Goal: Task Accomplishment & Management: Complete application form

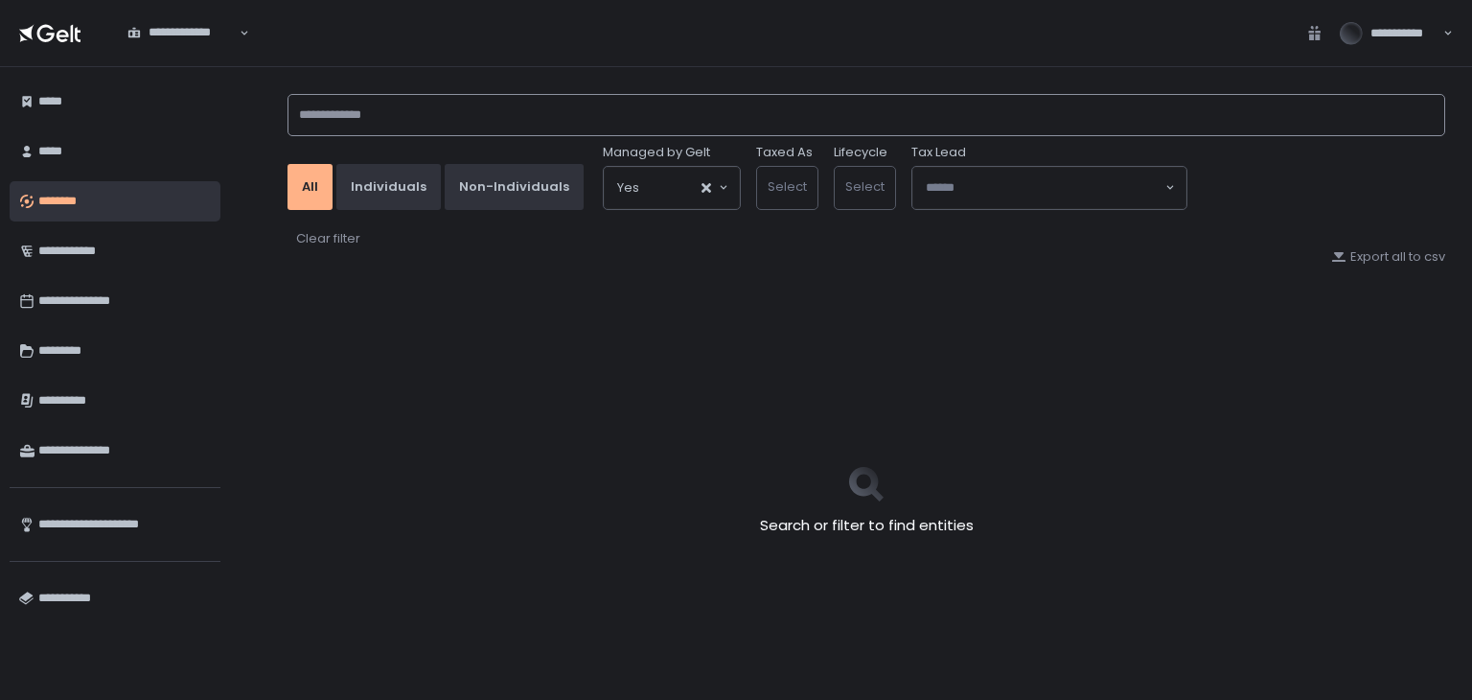
click at [433, 126] on input at bounding box center [867, 115] width 1158 height 42
click at [383, 102] on input at bounding box center [867, 115] width 1158 height 42
type input "*"
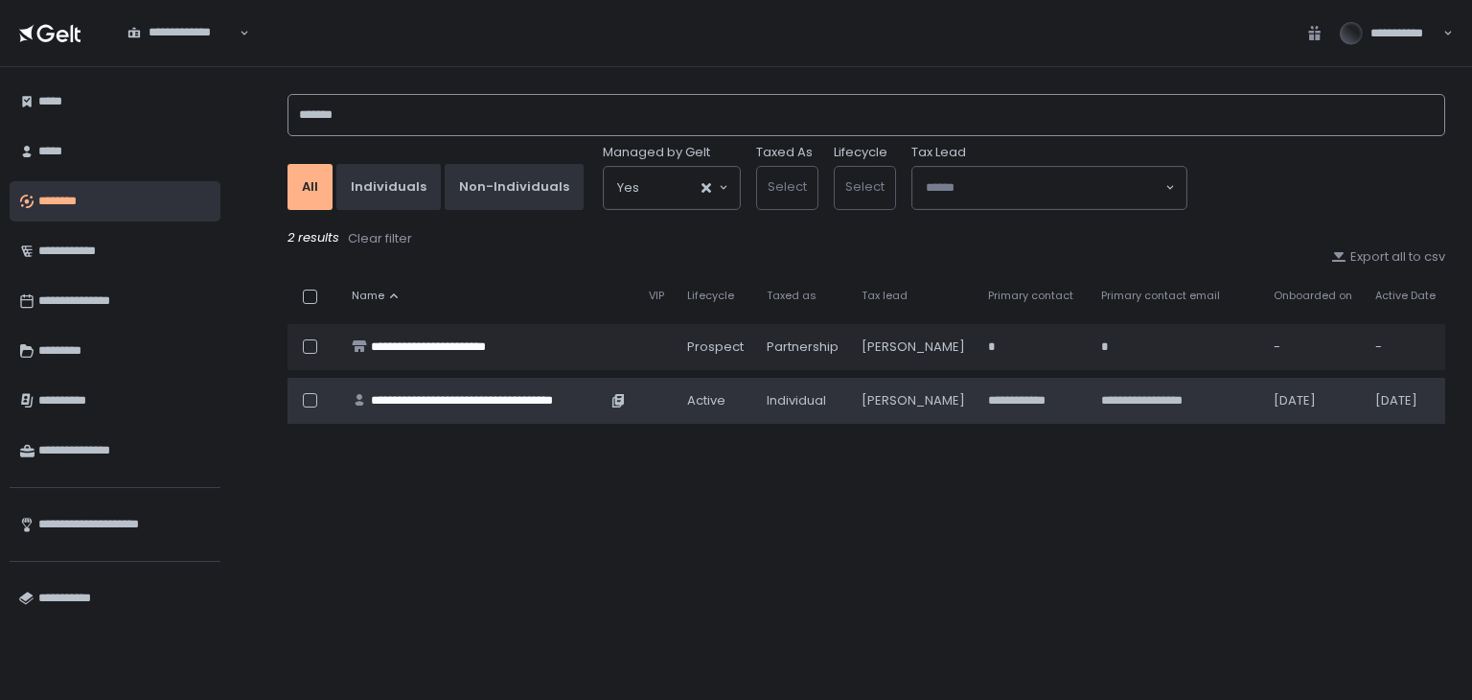
type input "*******"
click at [513, 396] on div "**********" at bounding box center [489, 400] width 236 height 17
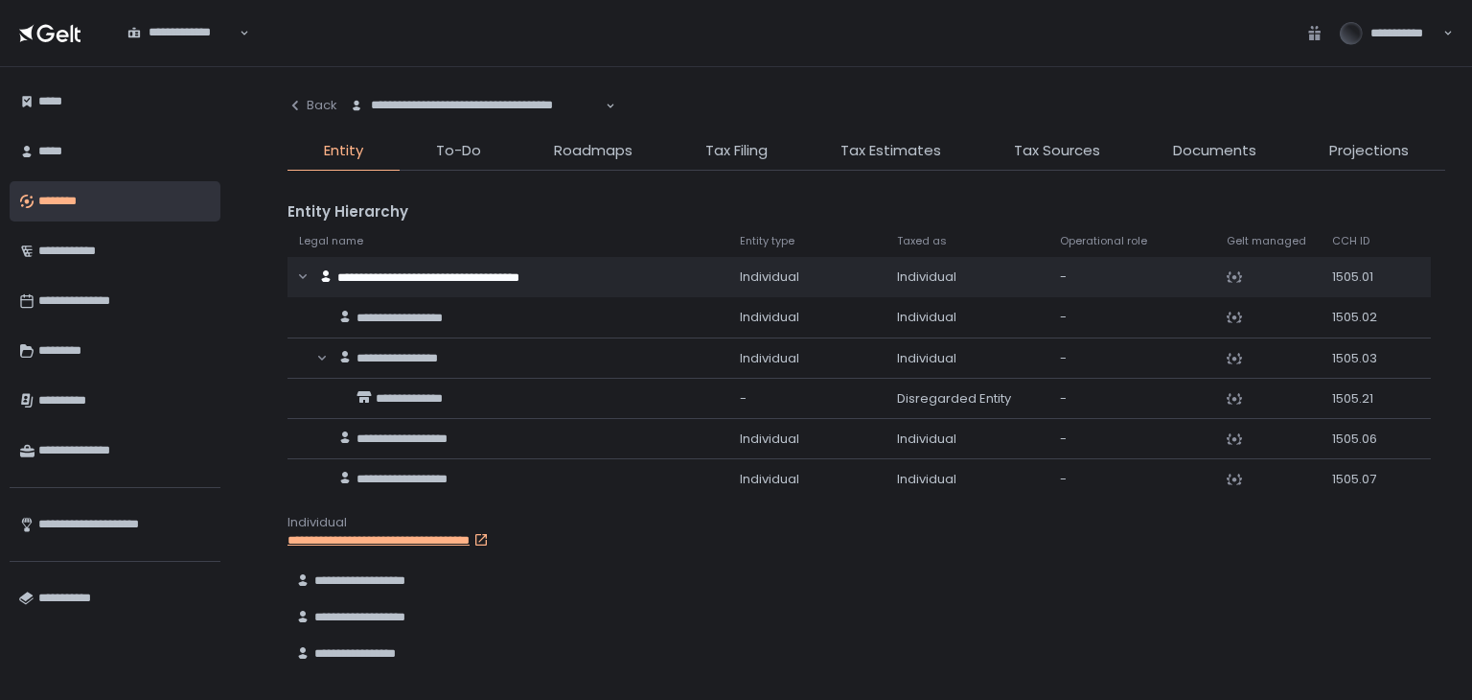
click at [742, 162] on li "Tax Filing" at bounding box center [736, 155] width 135 height 31
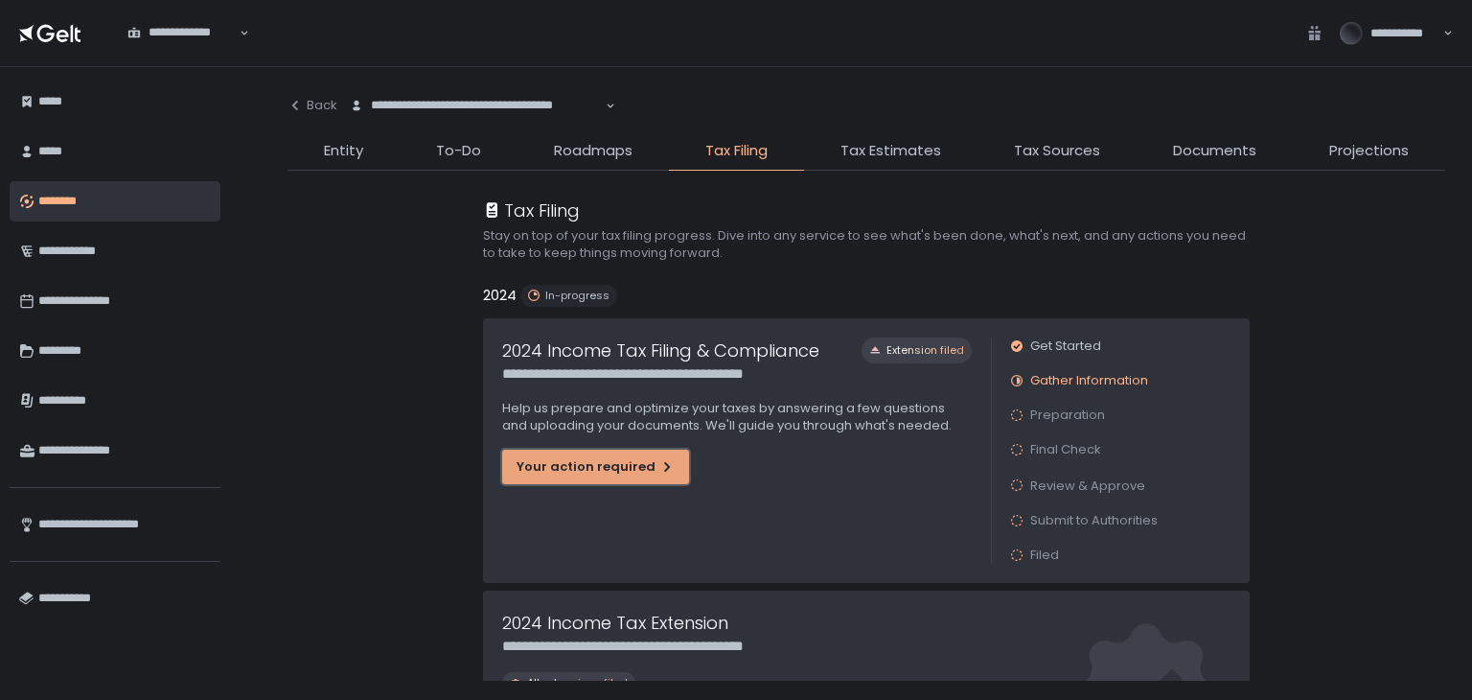
click at [633, 479] on button "Your action required" at bounding box center [595, 467] width 187 height 35
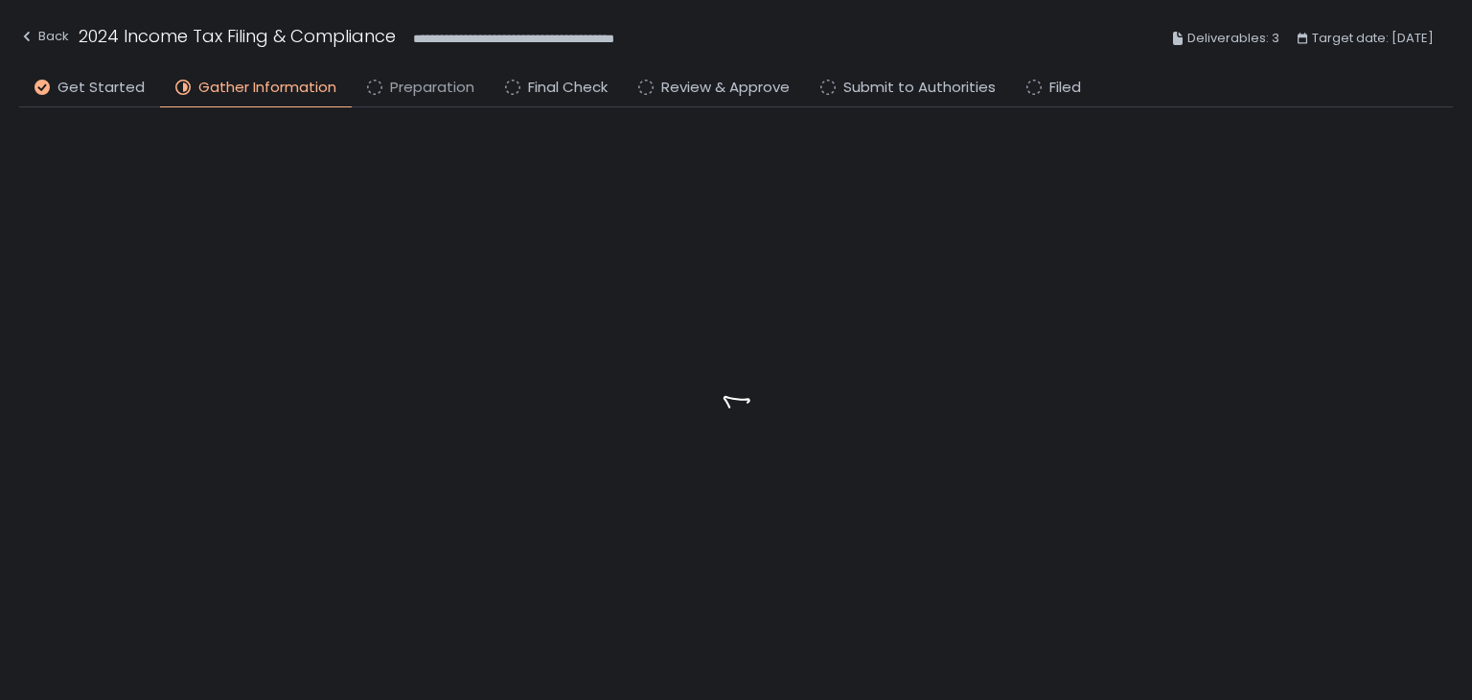
click at [456, 83] on span "Preparation" at bounding box center [432, 88] width 84 height 22
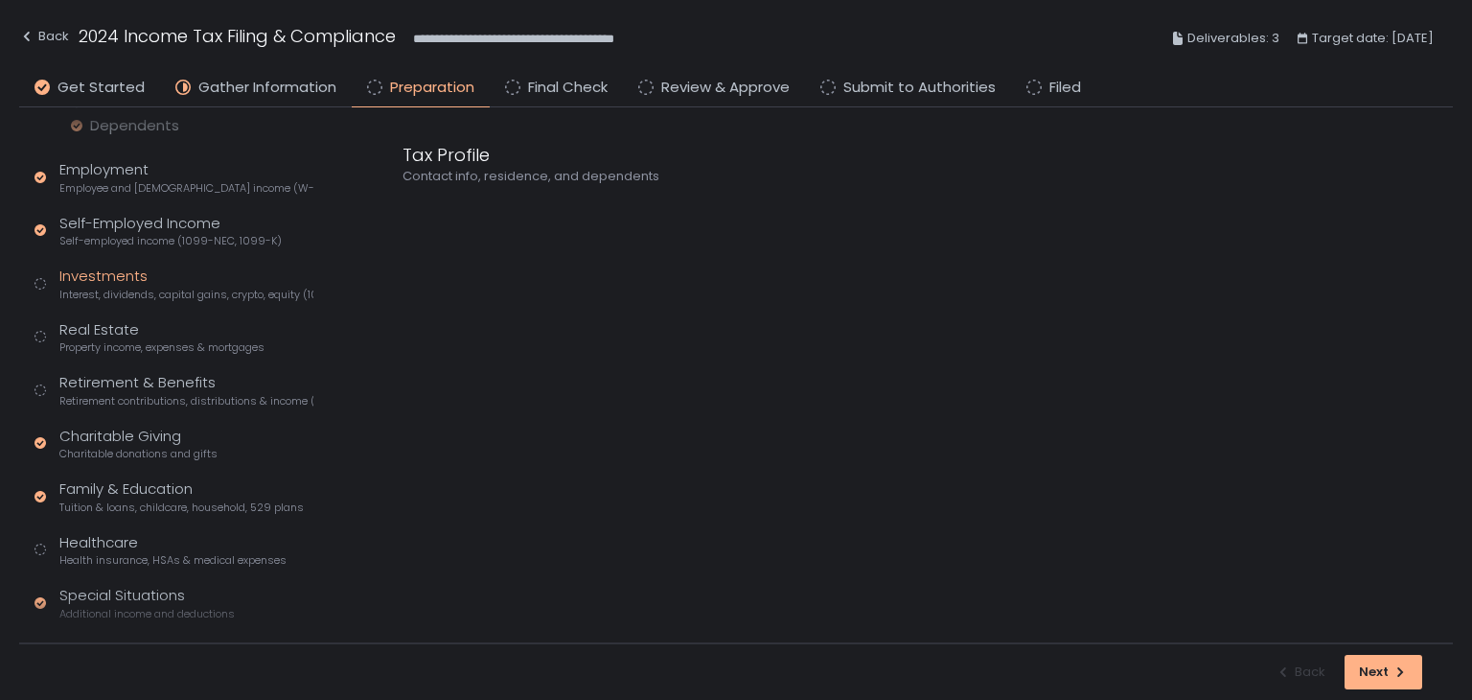
click at [132, 296] on span "Interest, dividends, capital gains, crypto, equity (1099s, K-1s)" at bounding box center [186, 295] width 254 height 14
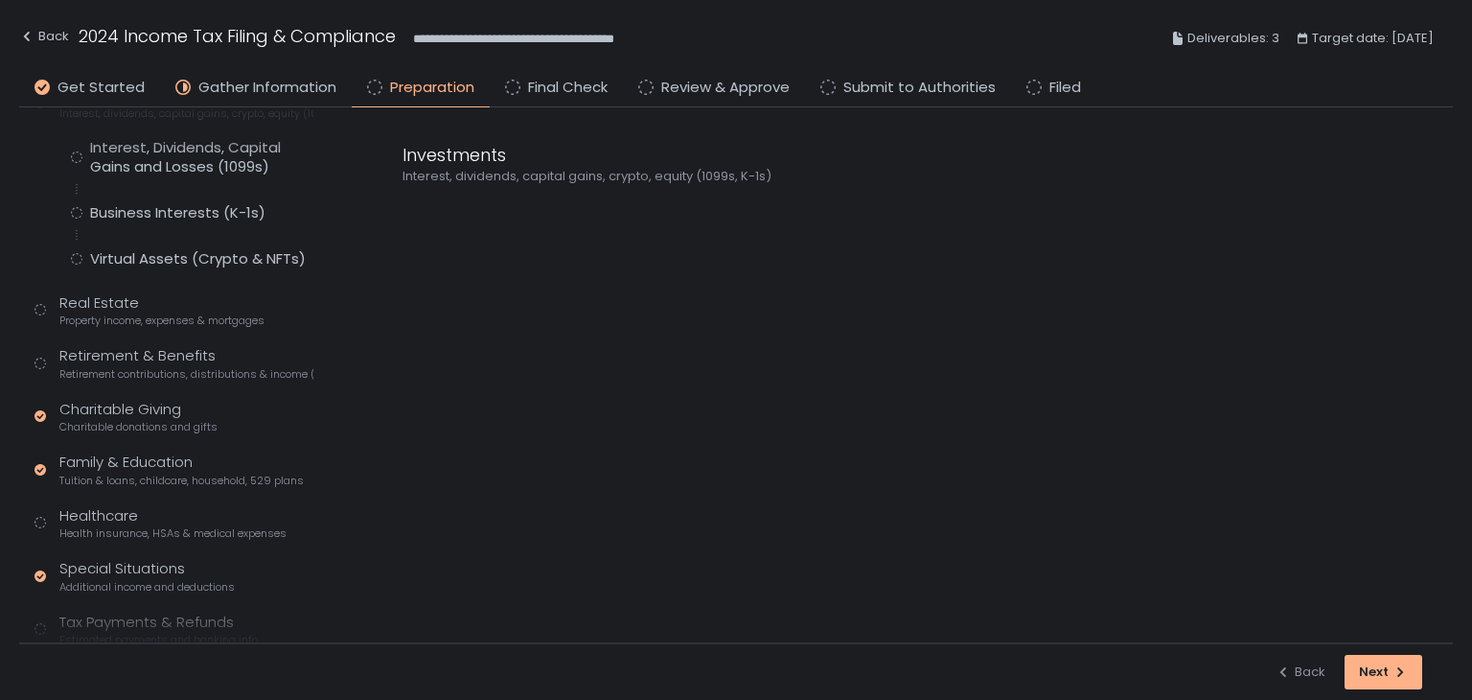
scroll to position [201, 0]
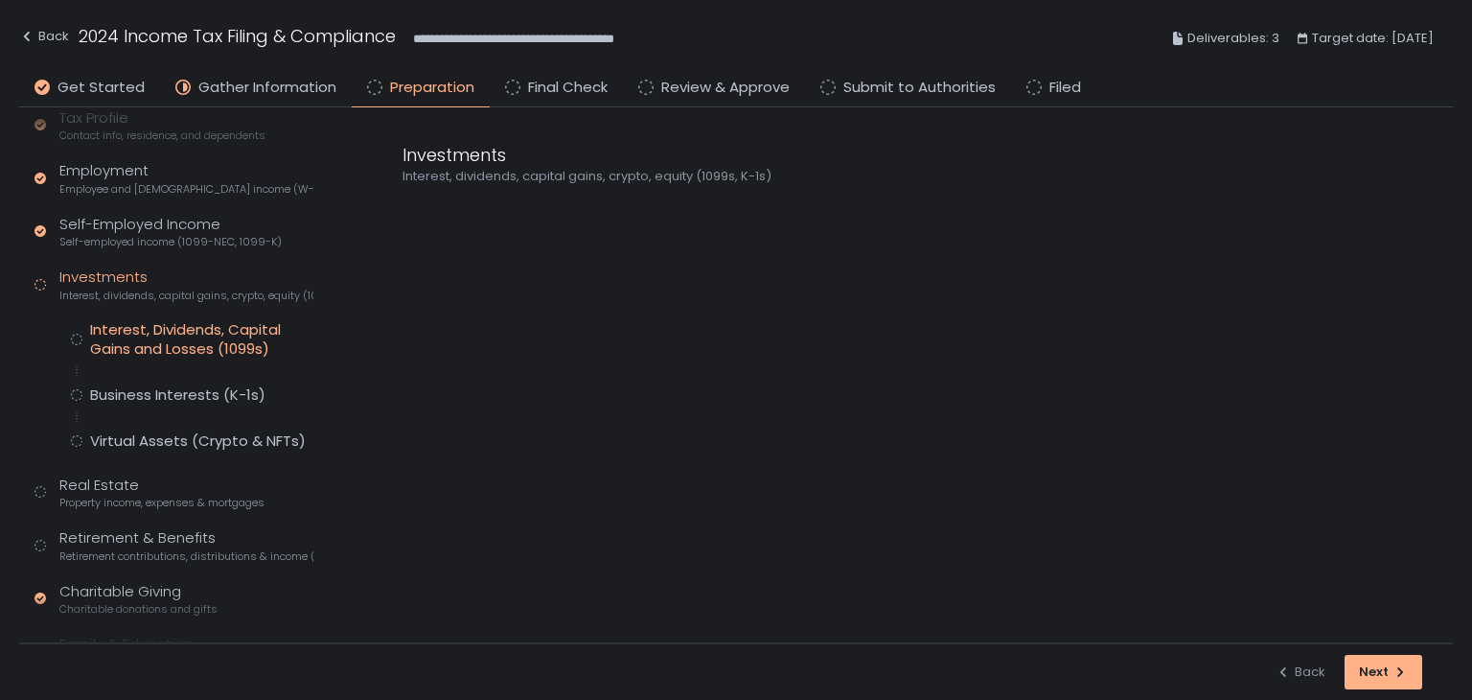
click at [153, 338] on div "Interest, Dividends, Capital Gains and Losses (1099s)" at bounding box center [201, 339] width 223 height 38
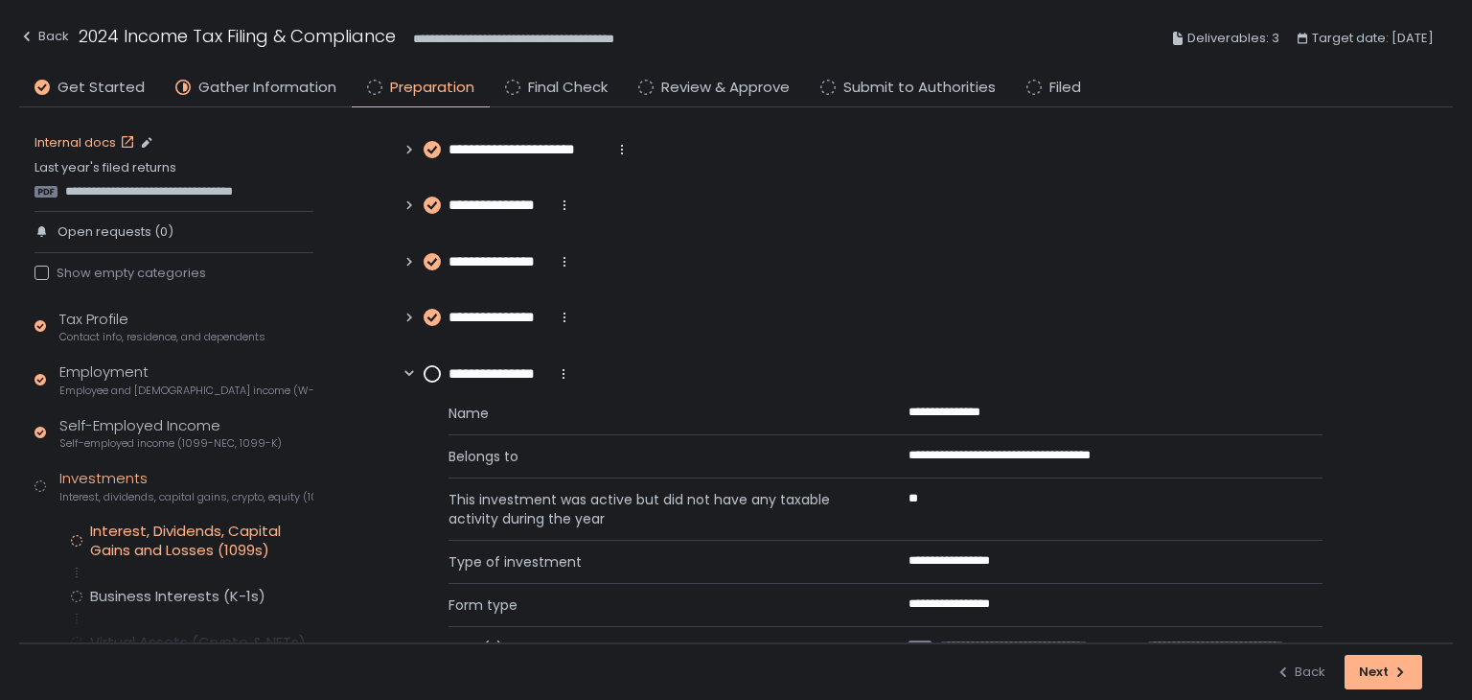
click at [106, 141] on link "Internal docs" at bounding box center [87, 142] width 104 height 17
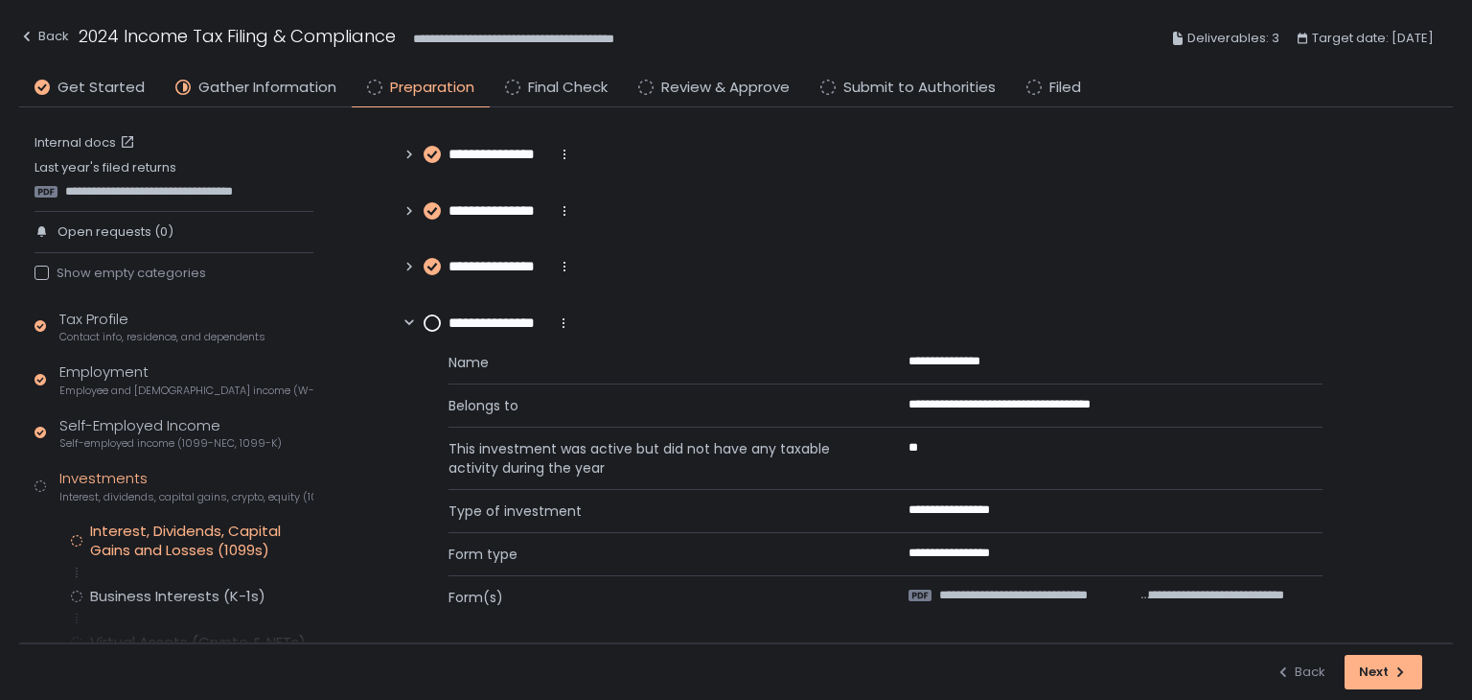
scroll to position [383, 0]
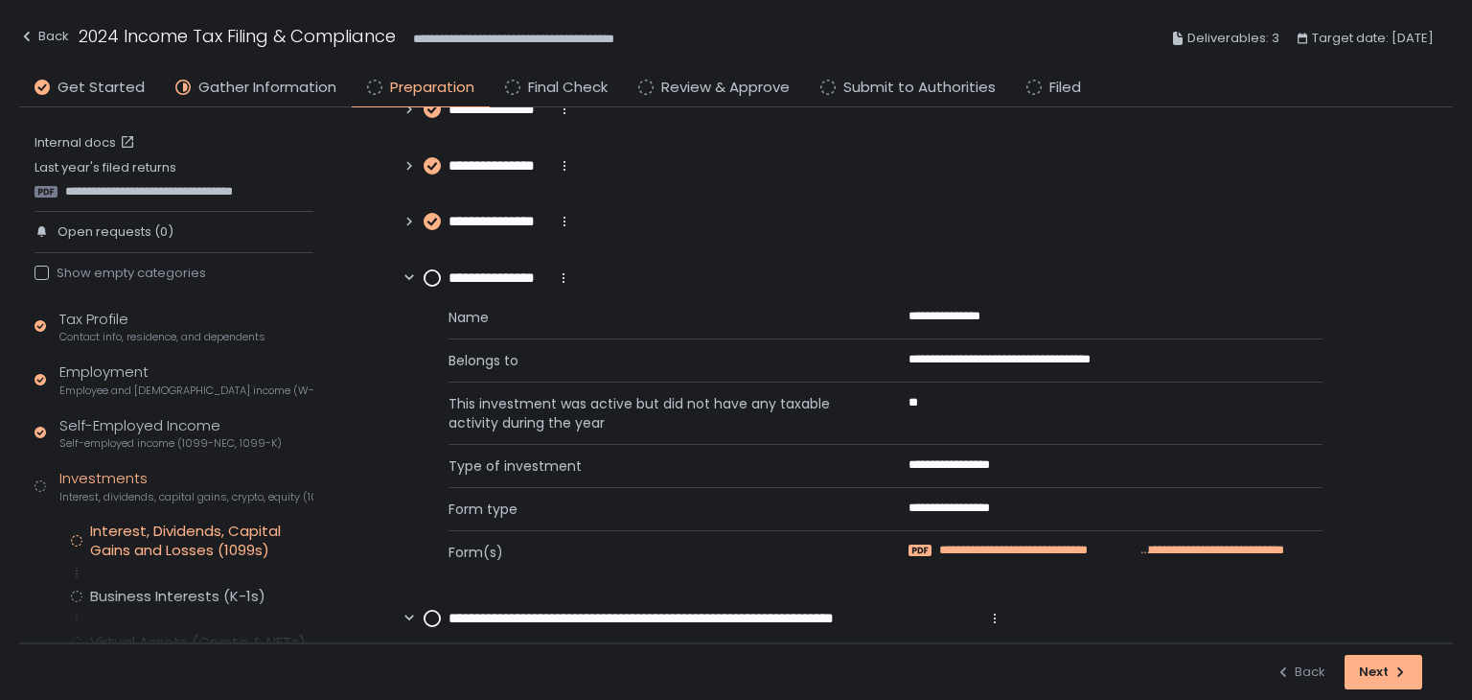
click at [1084, 545] on span "**********" at bounding box center [1037, 550] width 197 height 17
click at [433, 273] on circle at bounding box center [432, 277] width 15 height 15
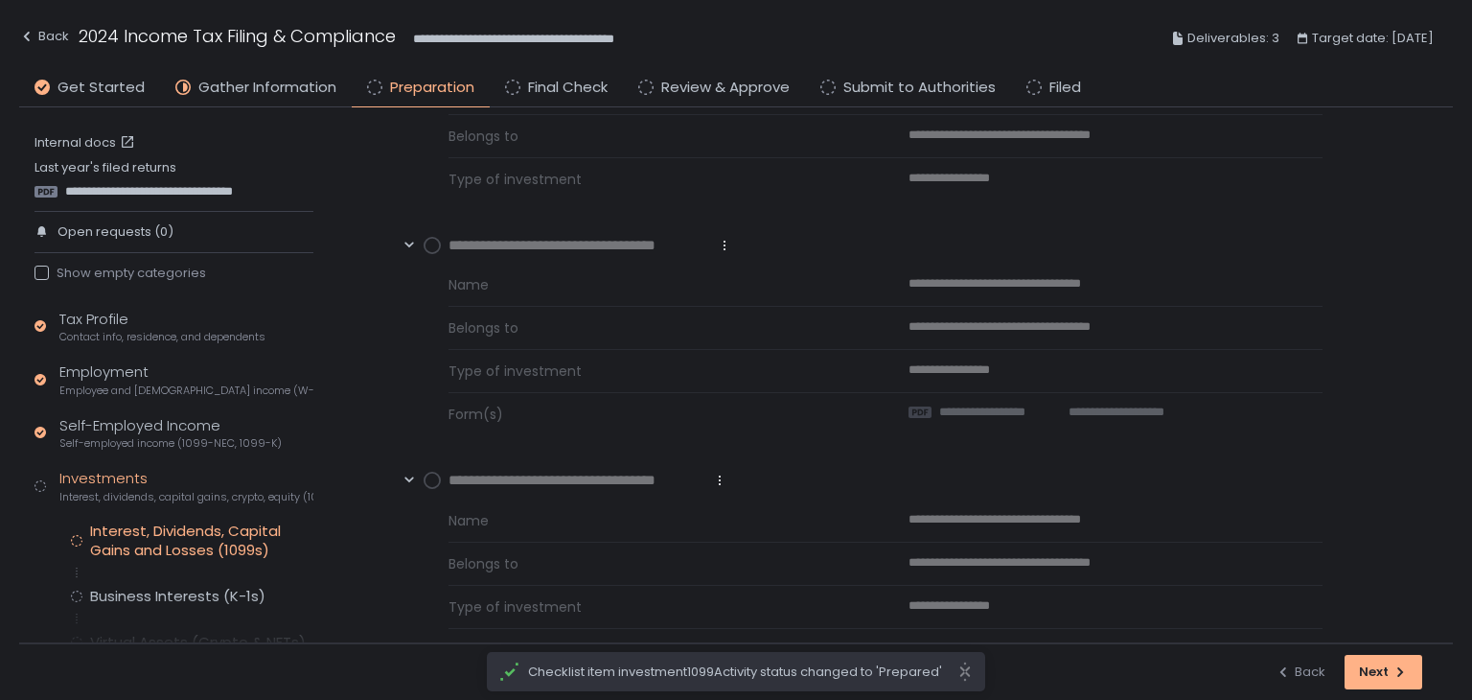
scroll to position [1995, 0]
